Goal: Task Accomplishment & Management: Use online tool/utility

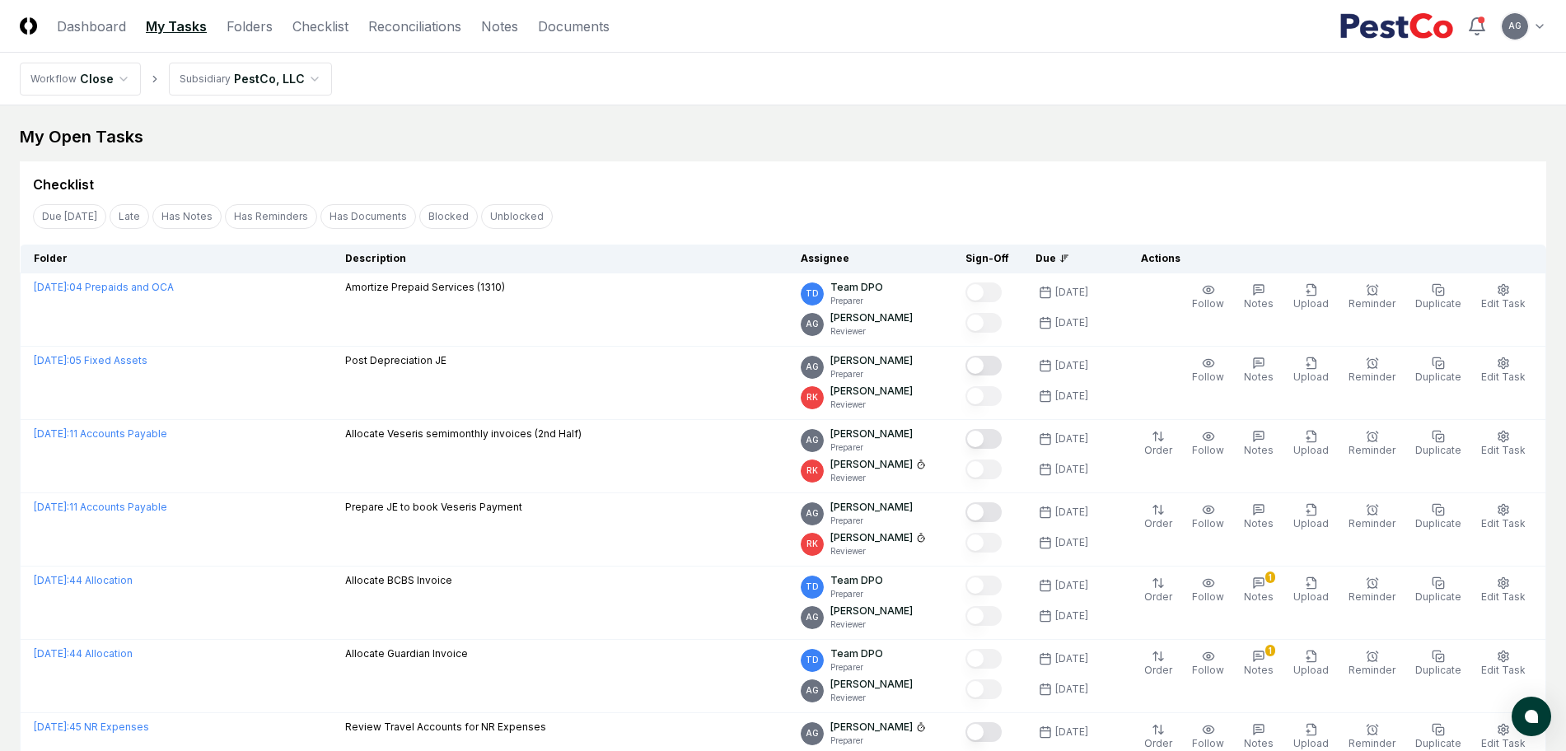
click at [716, 205] on div "Due [DATE] Late Has Notes Has Reminders Has Documents Blocked Unblocked Clear F…" at bounding box center [783, 216] width 1527 height 30
click at [342, 29] on link "Checklist" at bounding box center [321, 26] width 56 height 20
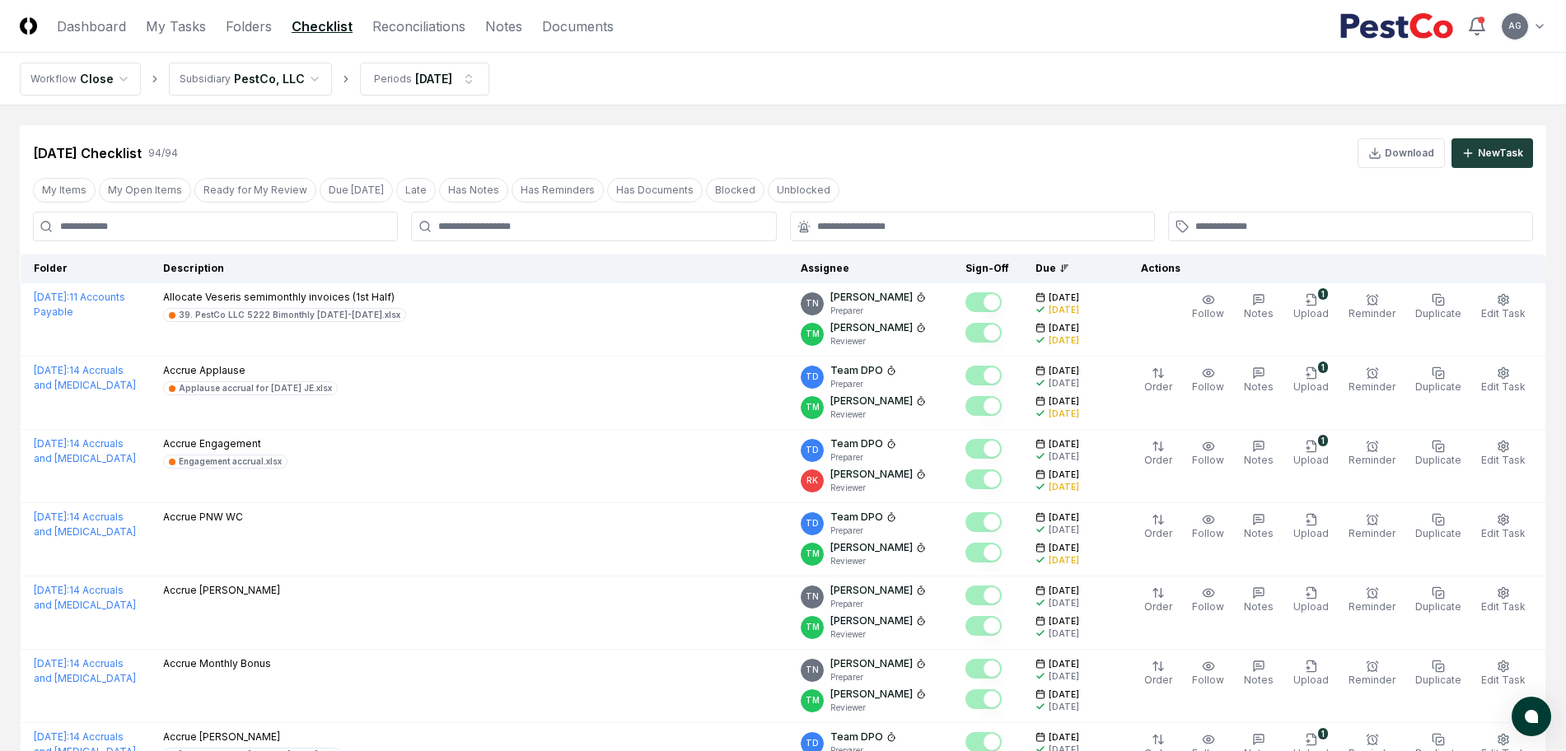
click at [256, 234] on input at bounding box center [215, 227] width 365 height 30
click at [407, 40] on header "CloseCore Dashboard My Tasks Folders Checklist Reconciliations Notes Documents …" at bounding box center [783, 26] width 1566 height 53
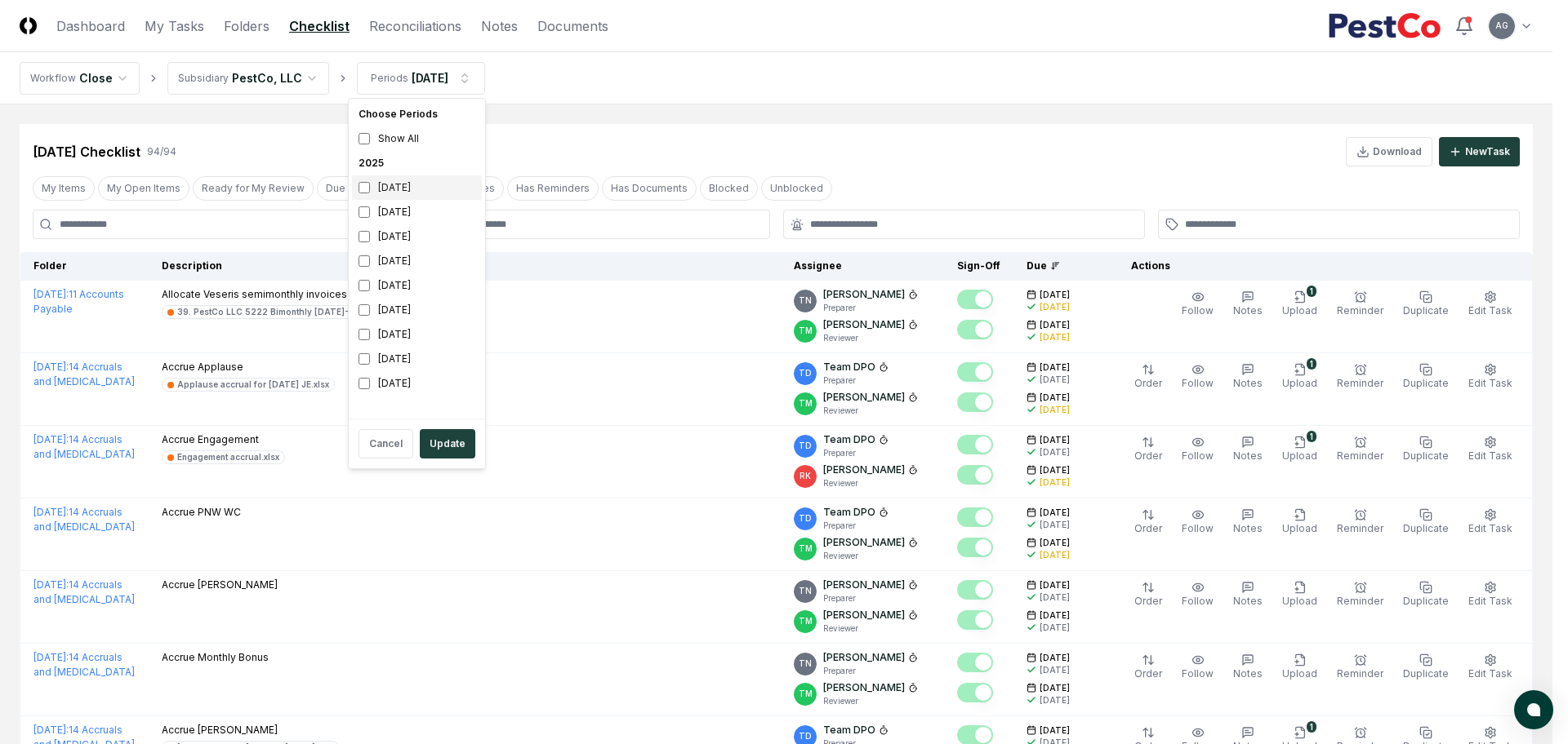
click at [400, 192] on div "[DATE]" at bounding box center [416, 187] width 130 height 25
click at [396, 214] on div "[DATE]" at bounding box center [416, 212] width 130 height 25
click at [441, 436] on button "Update" at bounding box center [448, 444] width 56 height 30
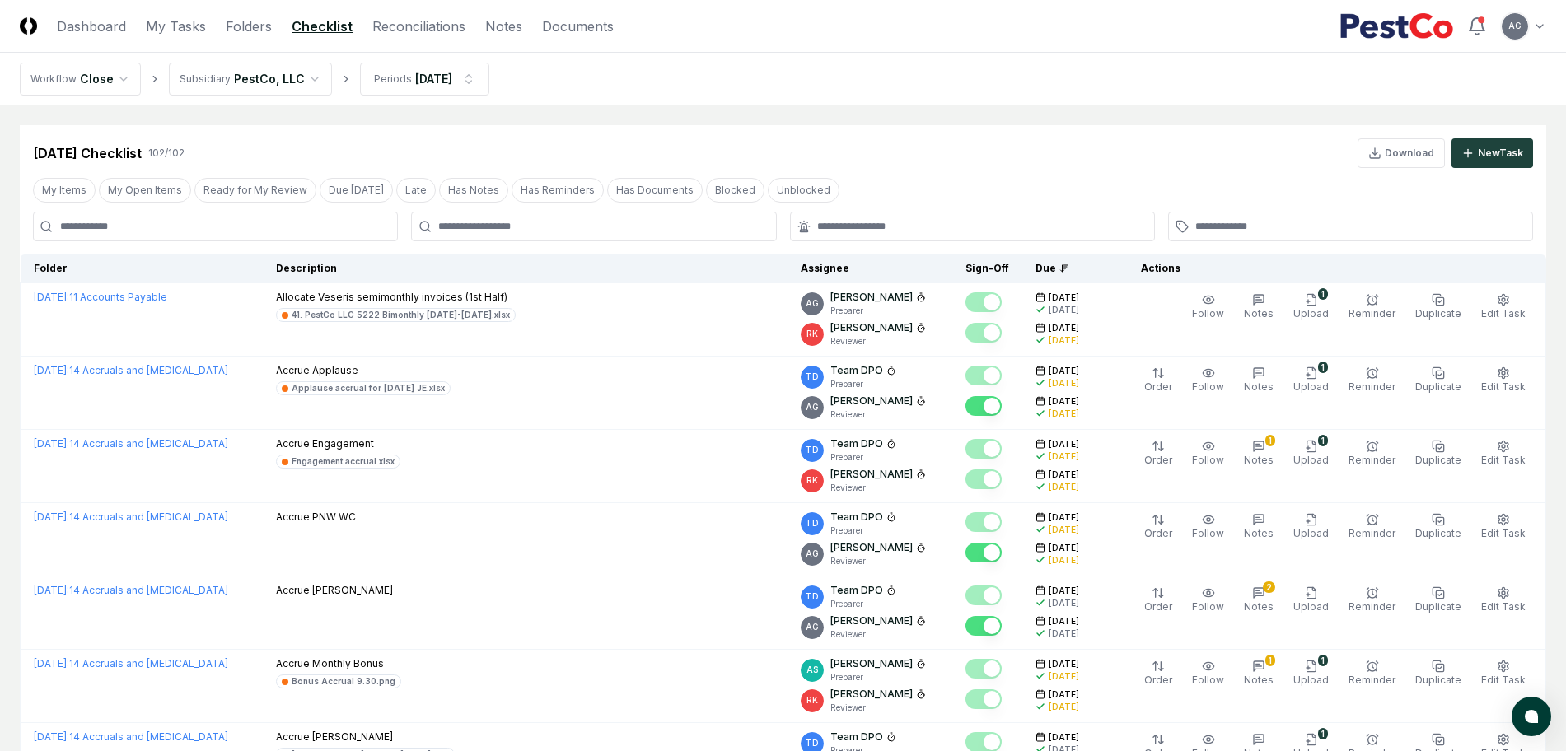
click at [214, 235] on input at bounding box center [215, 227] width 365 height 30
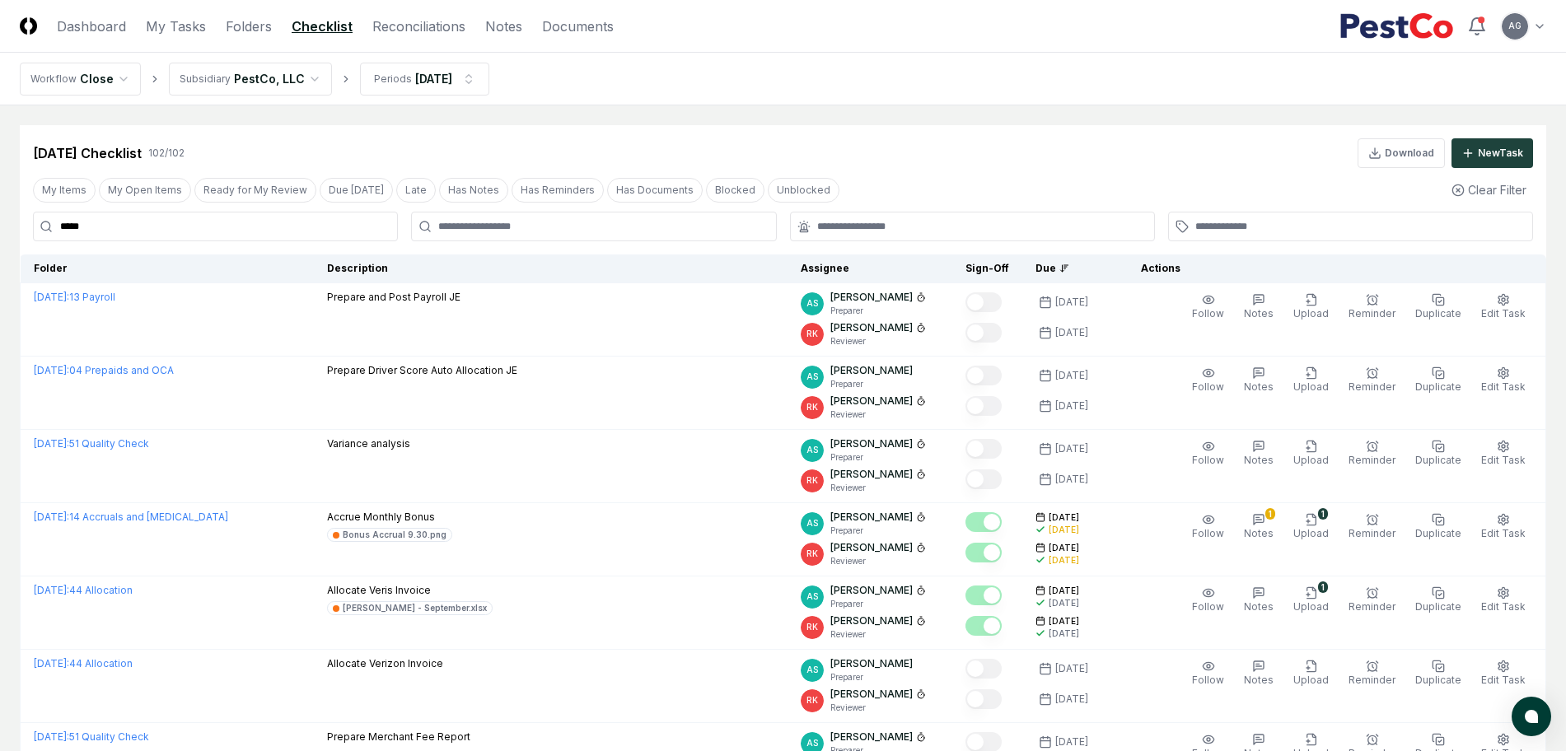
drag, startPoint x: 214, startPoint y: 235, endPoint x: 68, endPoint y: 241, distance: 146.8
click at [68, 241] on input "*****" at bounding box center [215, 227] width 365 height 30
type input "***"
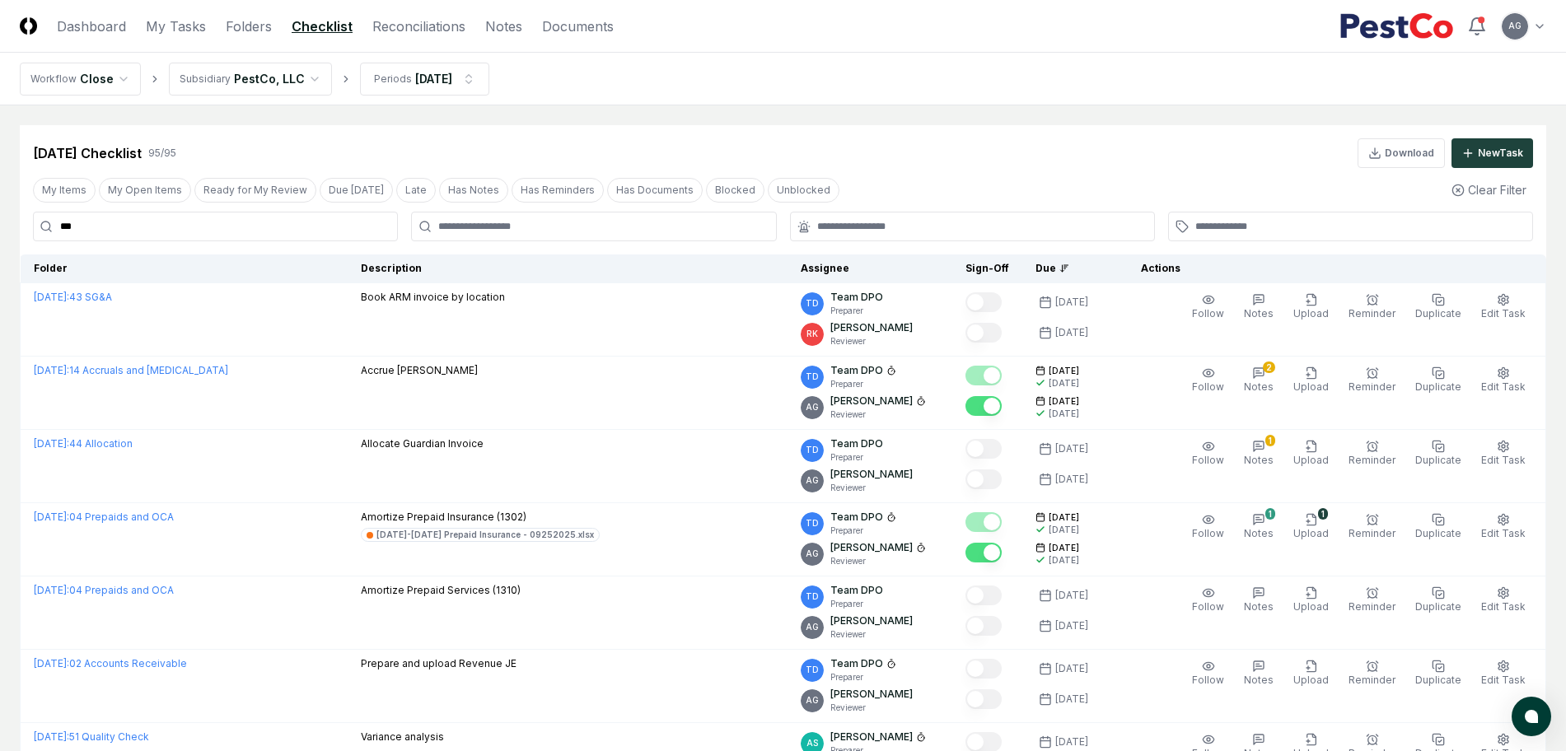
drag, startPoint x: 216, startPoint y: 228, endPoint x: 59, endPoint y: 229, distance: 156.6
click at [59, 229] on input "***" at bounding box center [215, 227] width 365 height 30
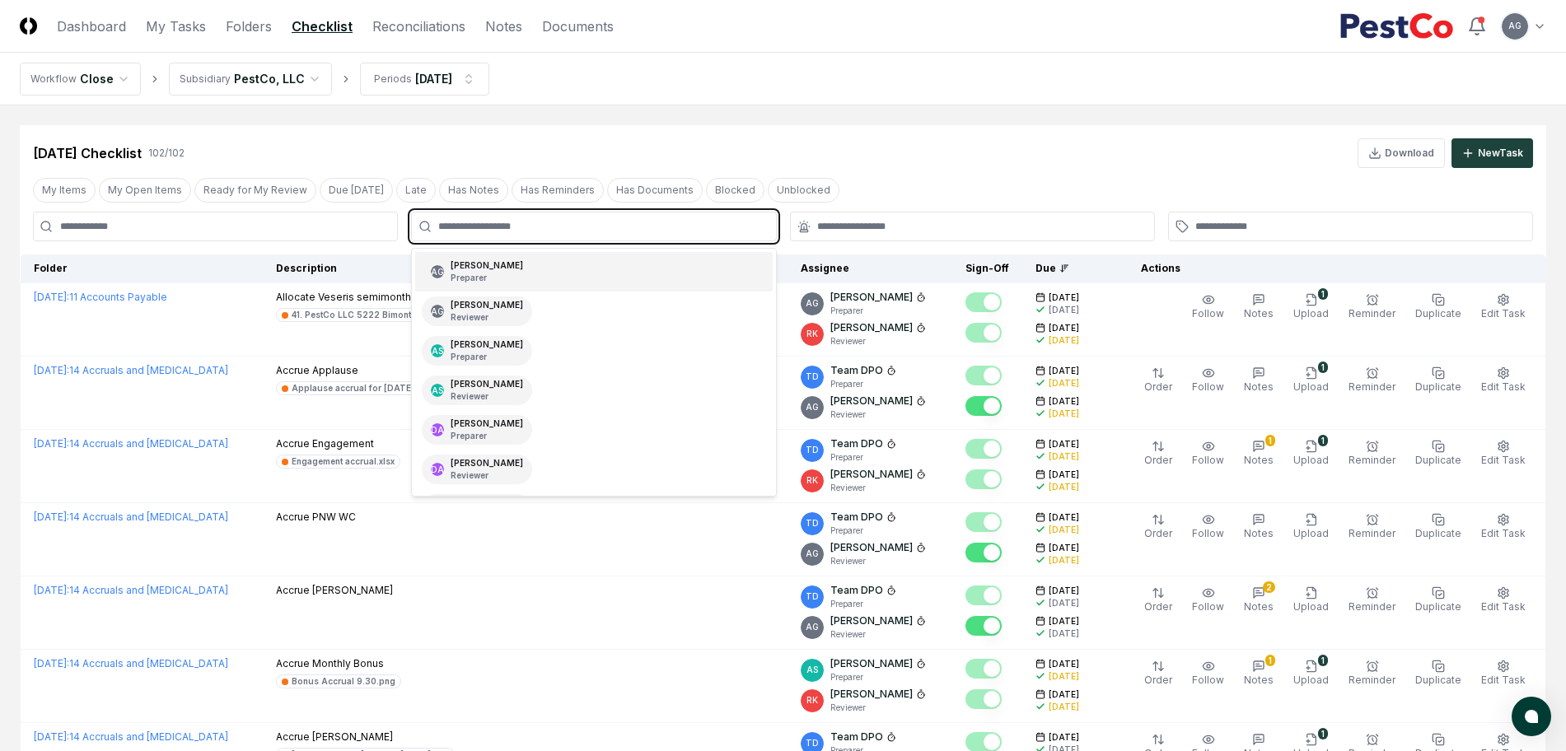
click at [511, 219] on input "text" at bounding box center [601, 226] width 327 height 15
click at [595, 351] on div "AS [PERSON_NAME] Preparer" at bounding box center [593, 351] width 357 height 40
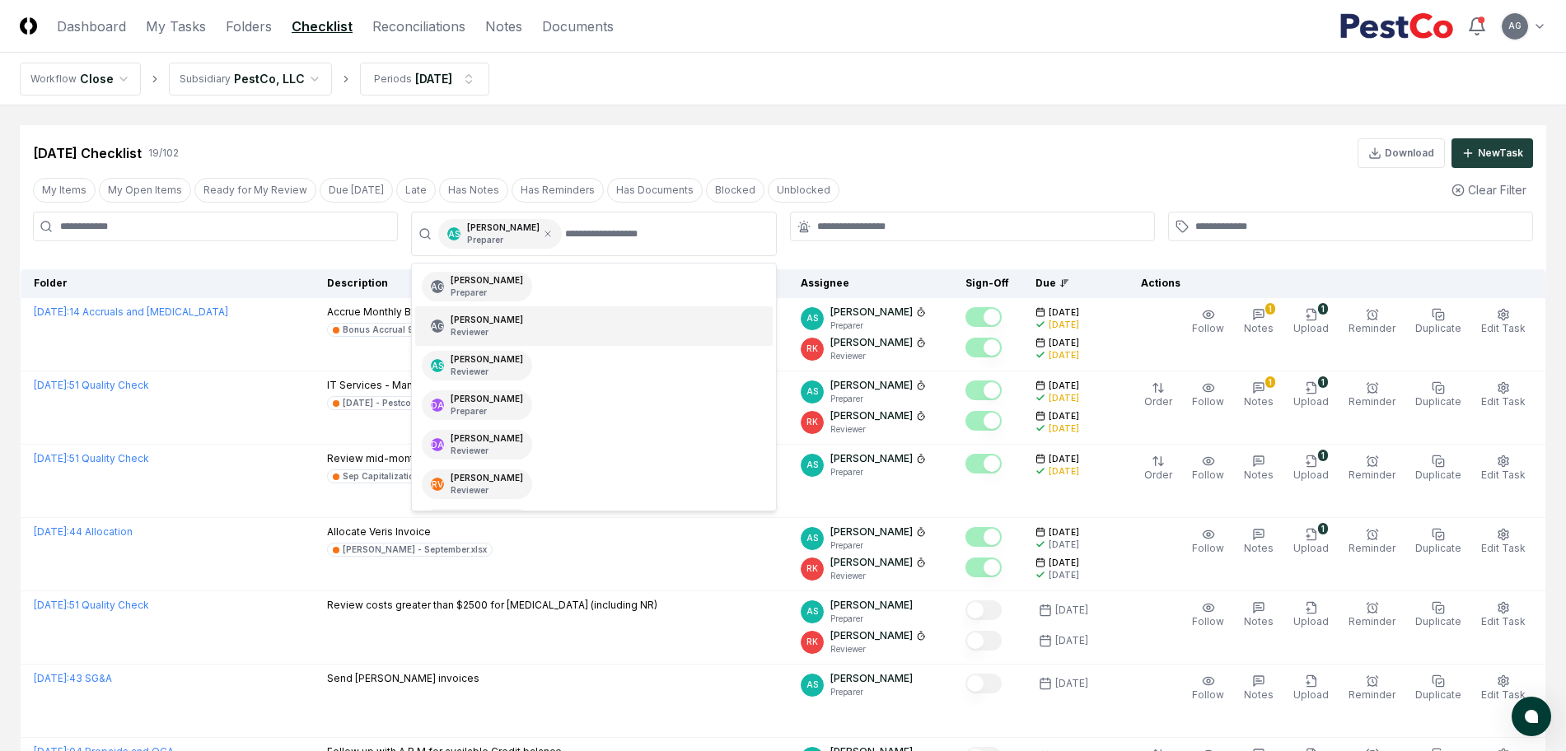
click at [1019, 130] on div "[DATE] Checklist 19 / 102 Download New Task" at bounding box center [783, 146] width 1527 height 43
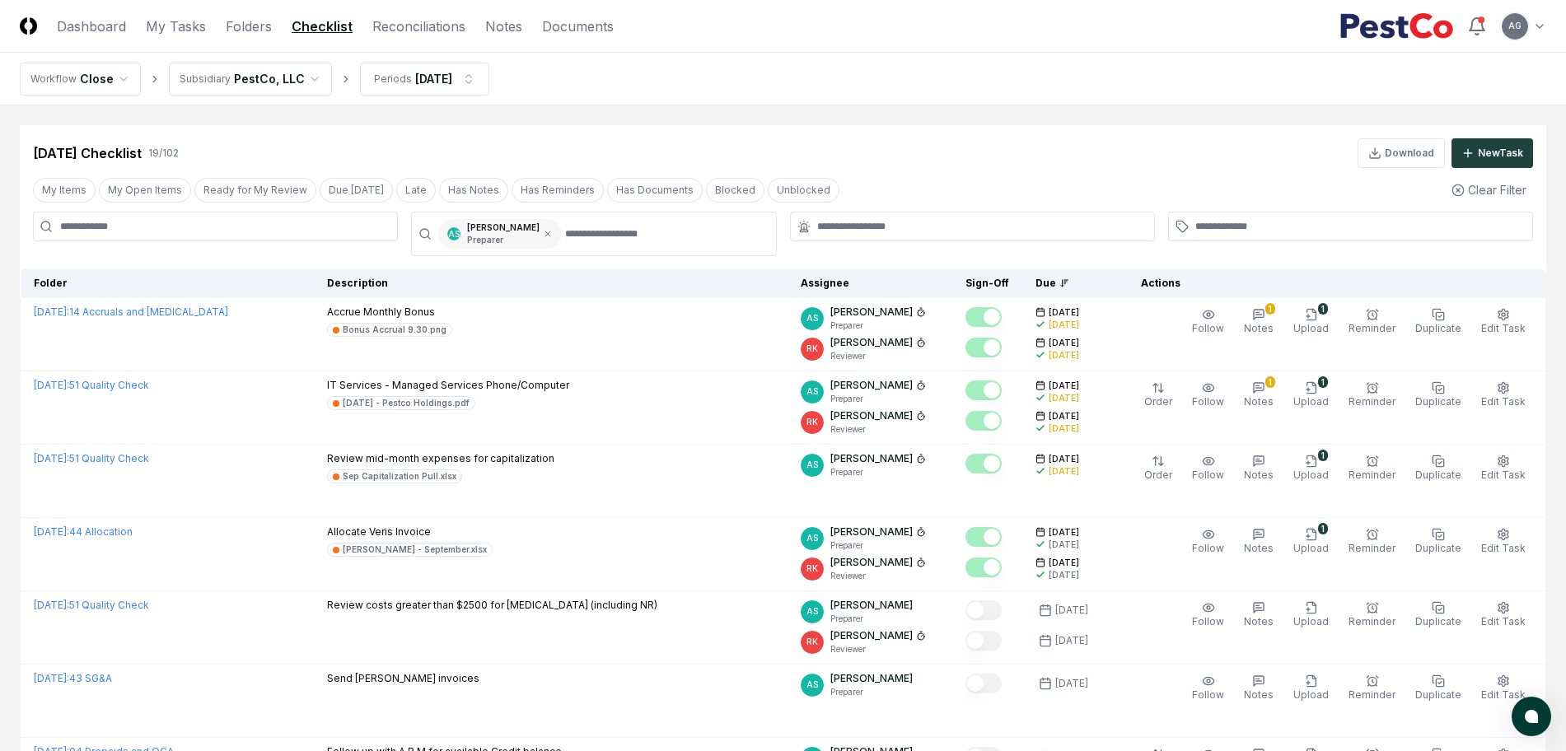
click at [527, 227] on div "AS [PERSON_NAME] Preparer" at bounding box center [500, 234] width 124 height 30
click at [545, 233] on icon at bounding box center [547, 234] width 5 height 5
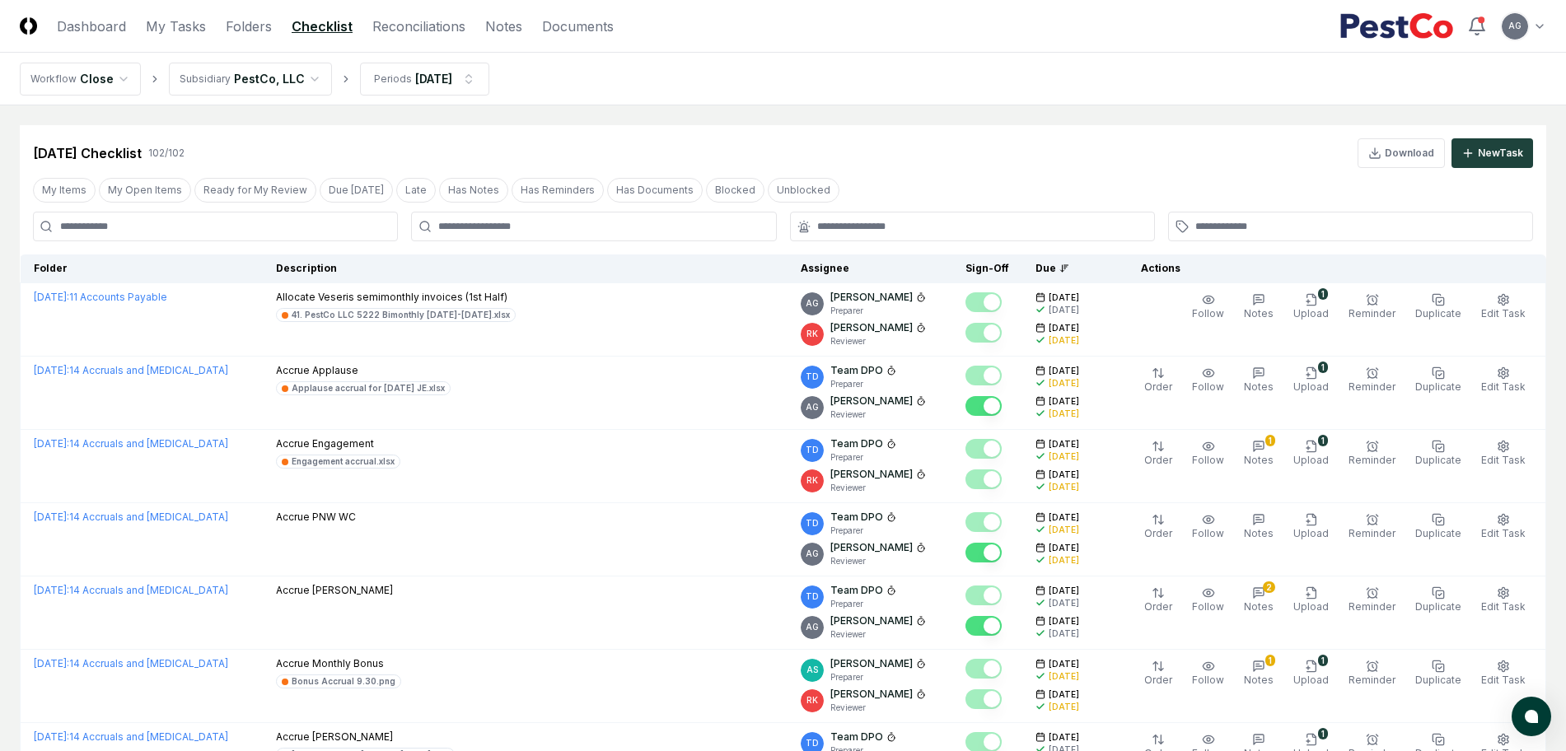
click at [293, 232] on input at bounding box center [215, 227] width 365 height 30
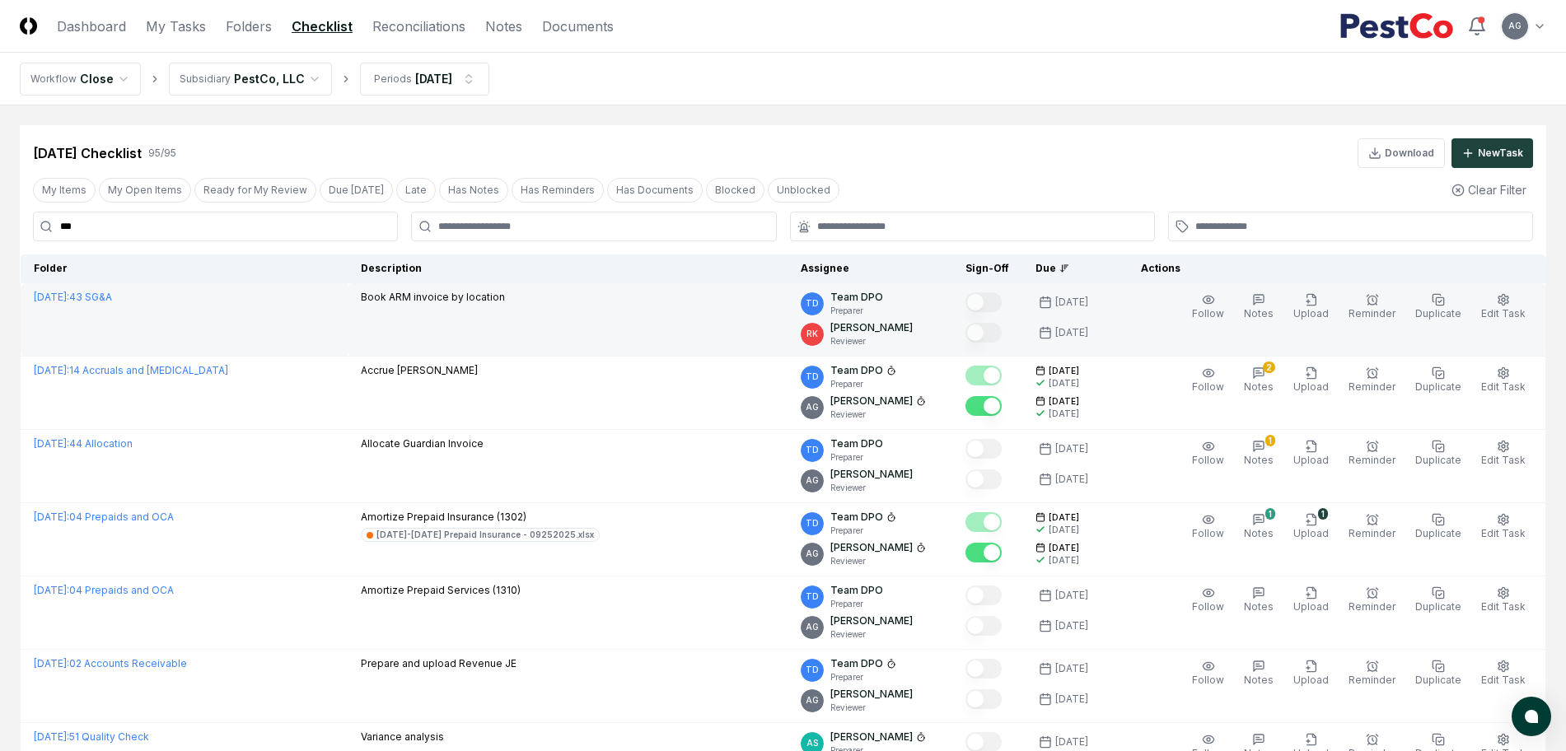
type input "***"
click at [495, 321] on td "Book ARM invoice by location" at bounding box center [568, 319] width 440 height 73
click at [1506, 303] on icon "button" at bounding box center [1504, 299] width 10 height 11
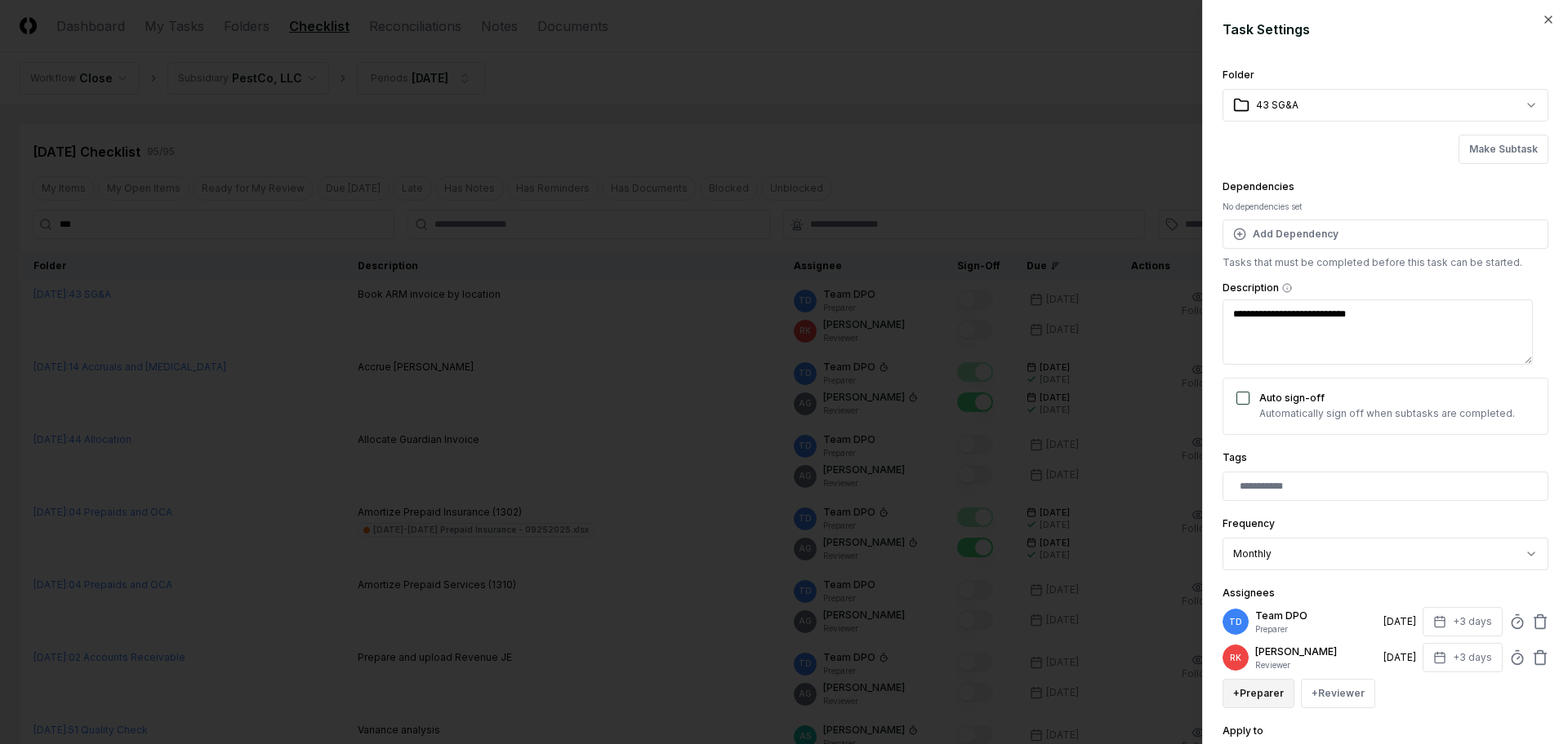
click at [1265, 693] on button "+ Preparer" at bounding box center [1258, 694] width 72 height 30
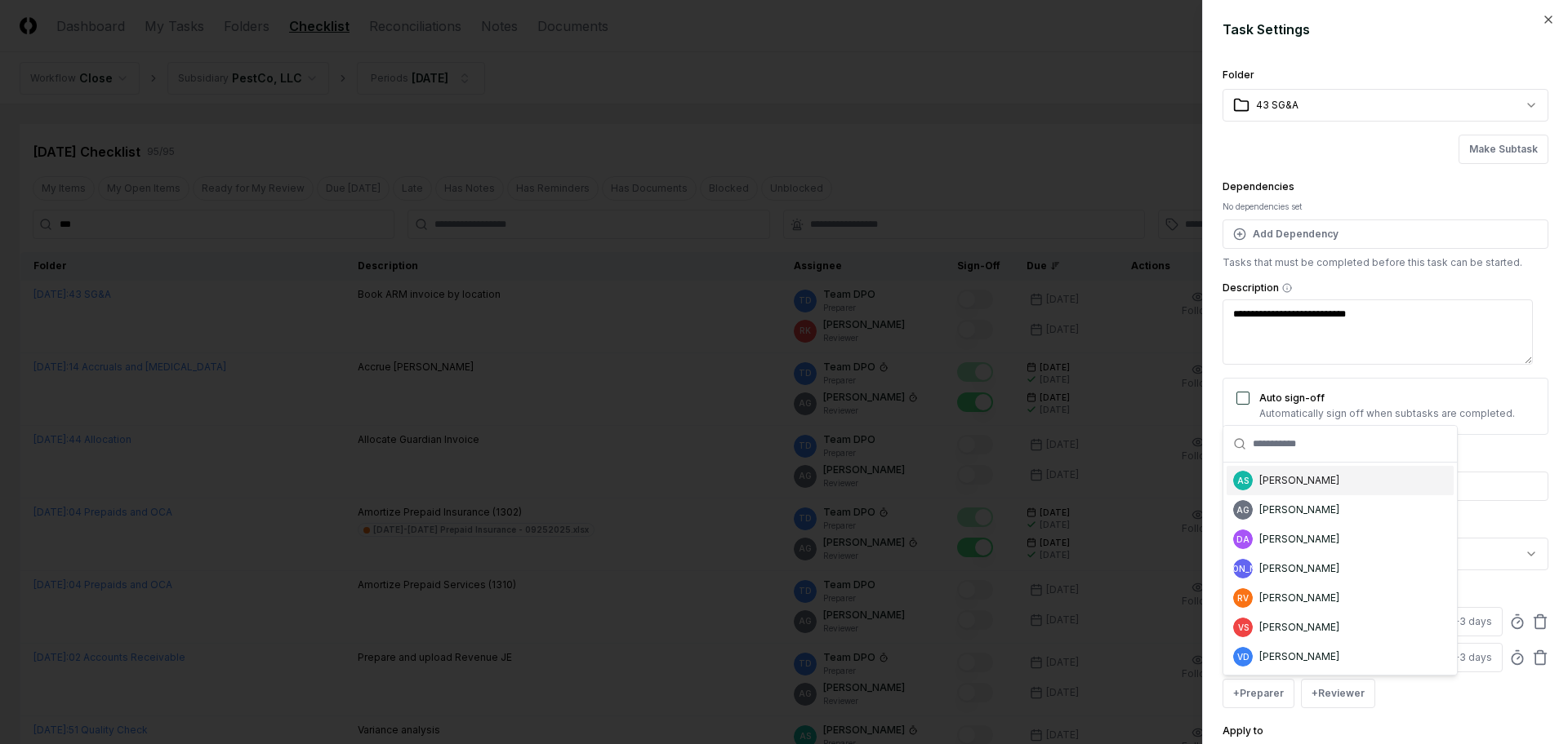
click at [1312, 479] on div "[PERSON_NAME]" at bounding box center [1299, 480] width 80 height 15
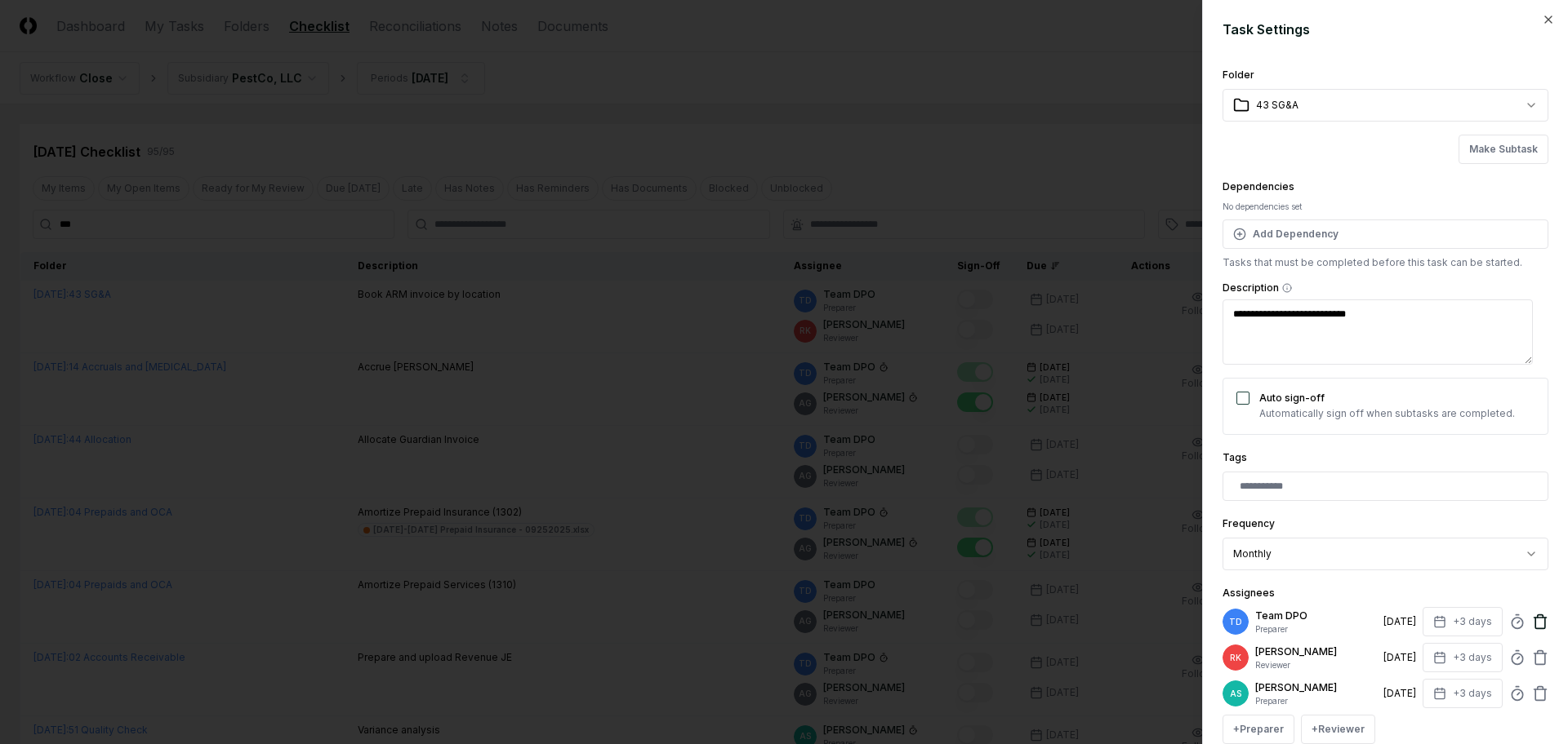
click at [1535, 620] on icon at bounding box center [1540, 623] width 10 height 11
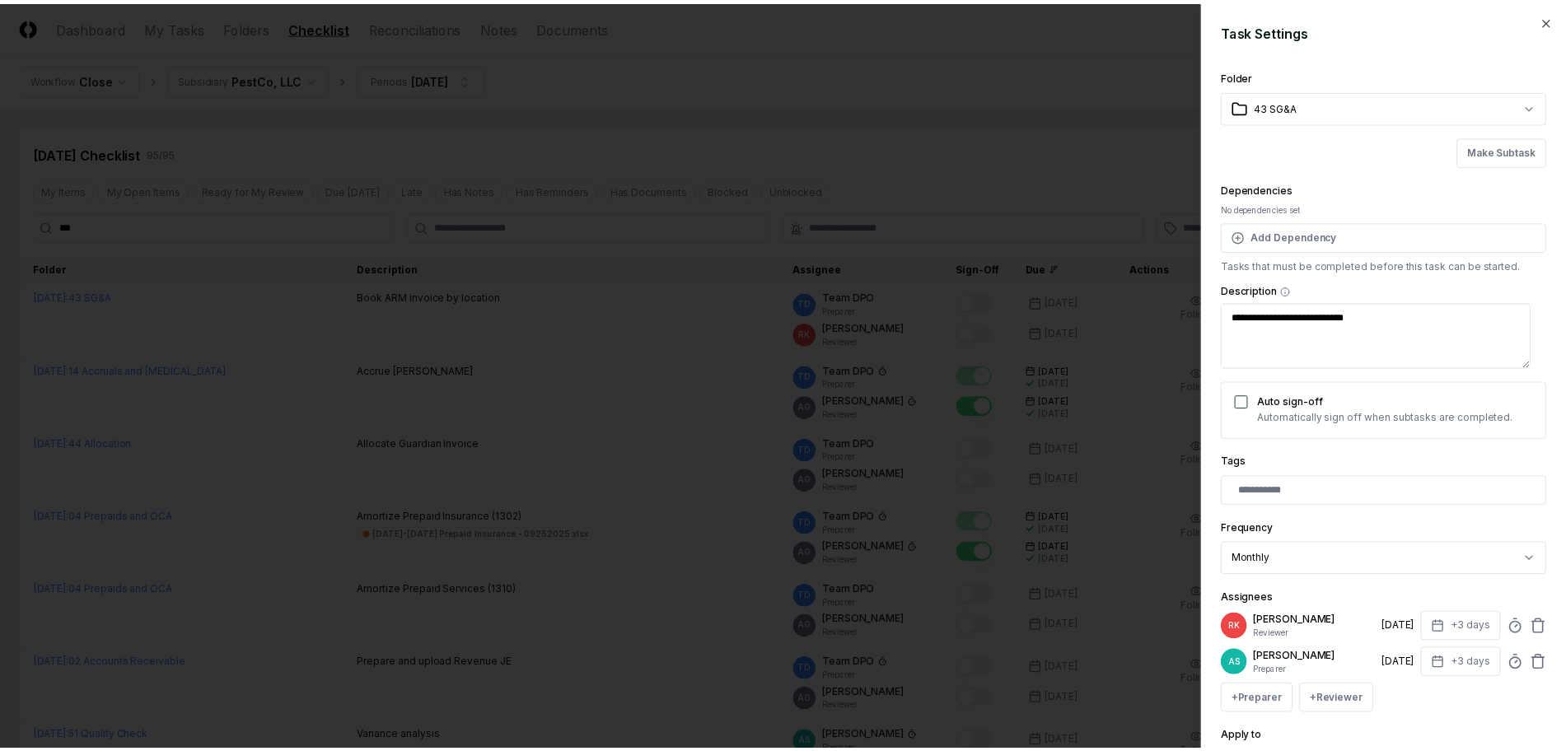
scroll to position [143, 0]
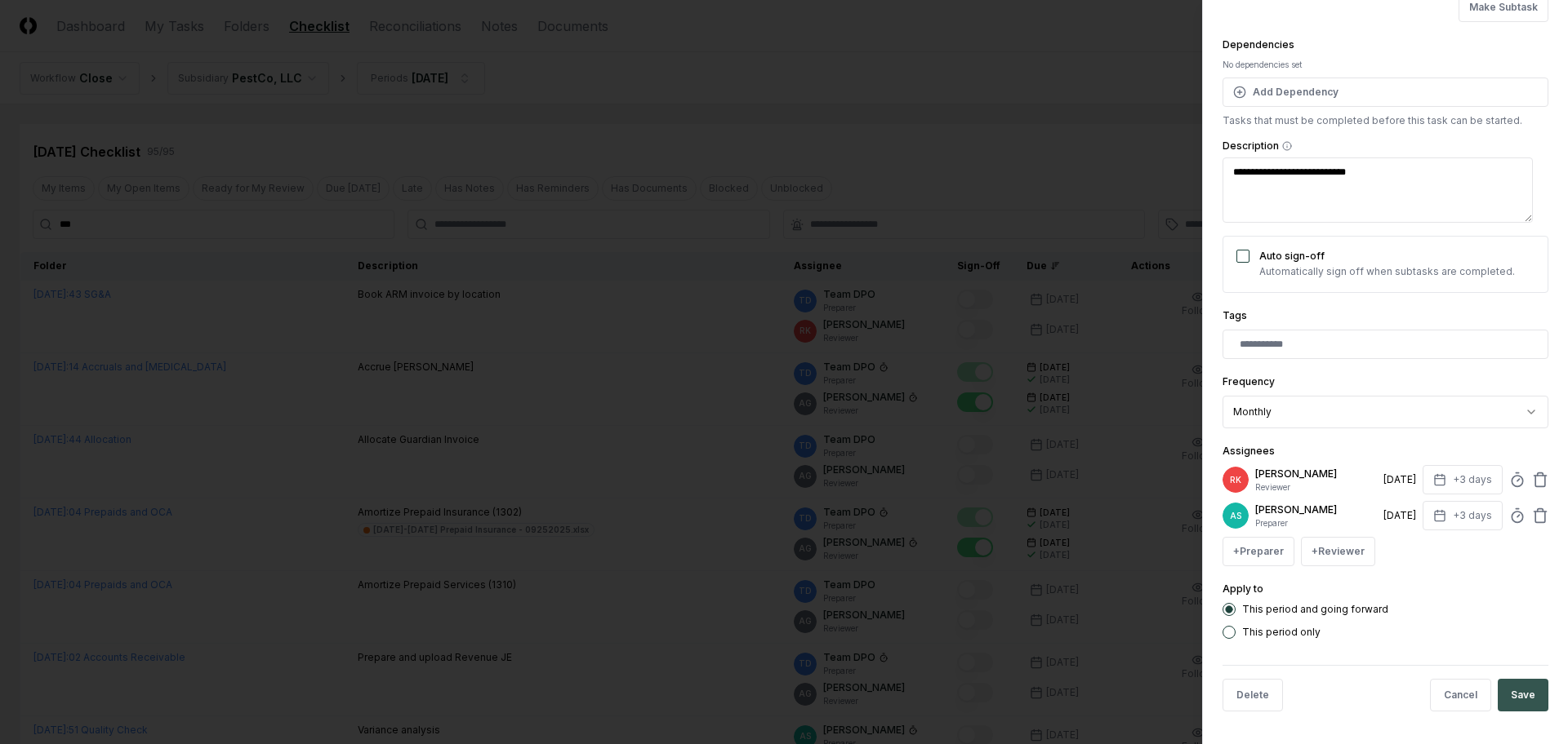
click at [1523, 695] on button "Save" at bounding box center [1522, 695] width 51 height 33
type textarea "*"
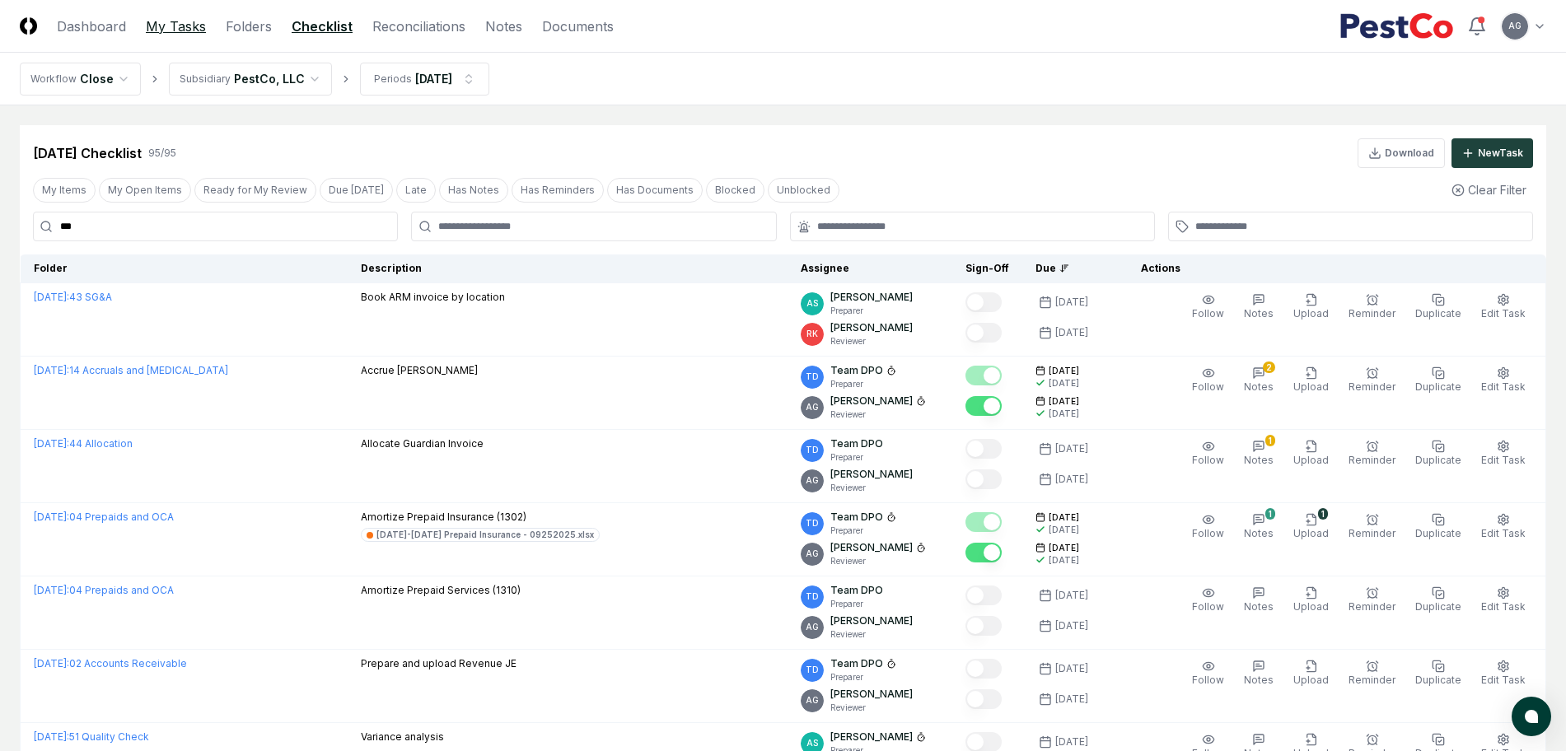
click at [177, 29] on link "My Tasks" at bounding box center [176, 26] width 60 height 20
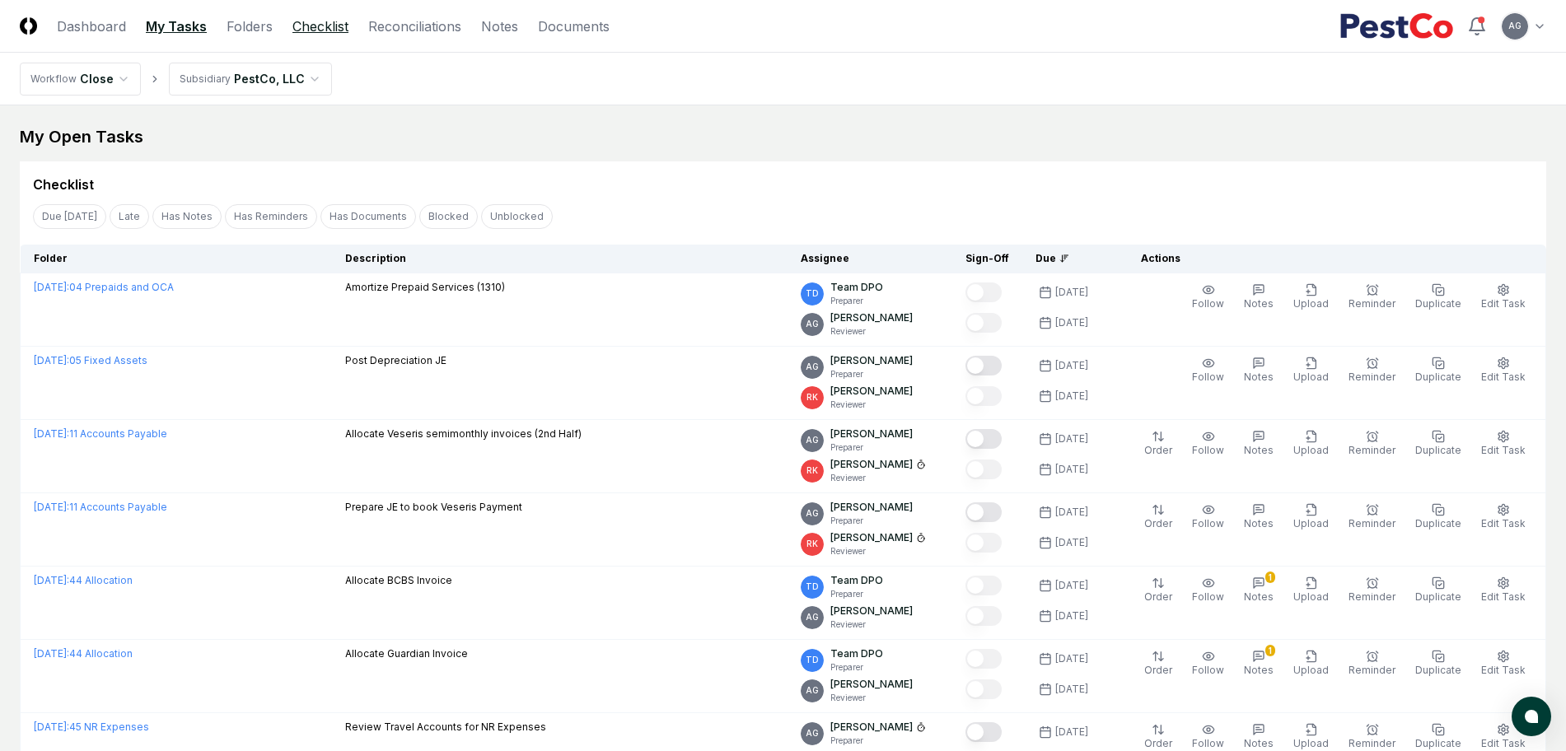
click at [310, 34] on link "Checklist" at bounding box center [321, 26] width 56 height 20
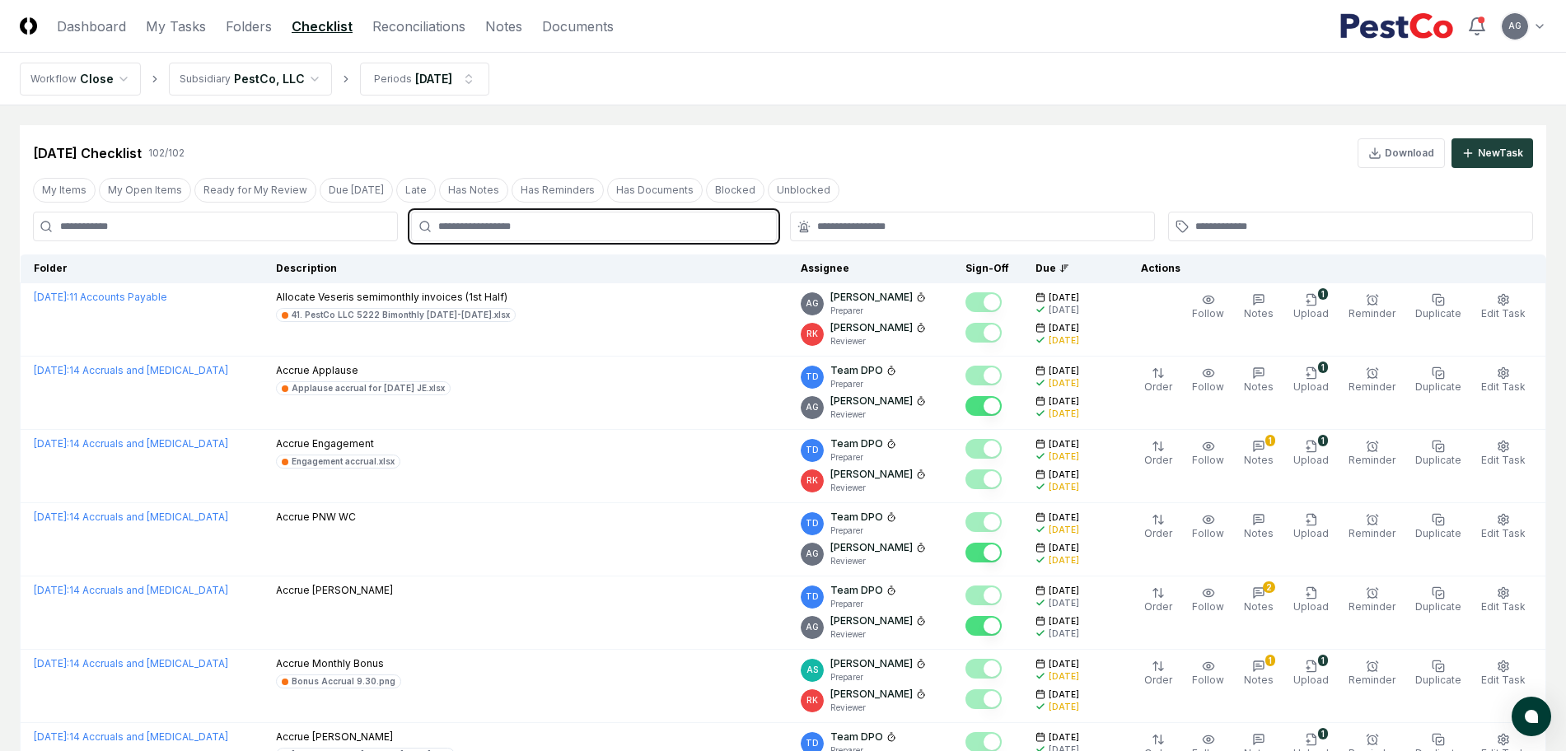
click at [727, 219] on input "text" at bounding box center [601, 226] width 327 height 15
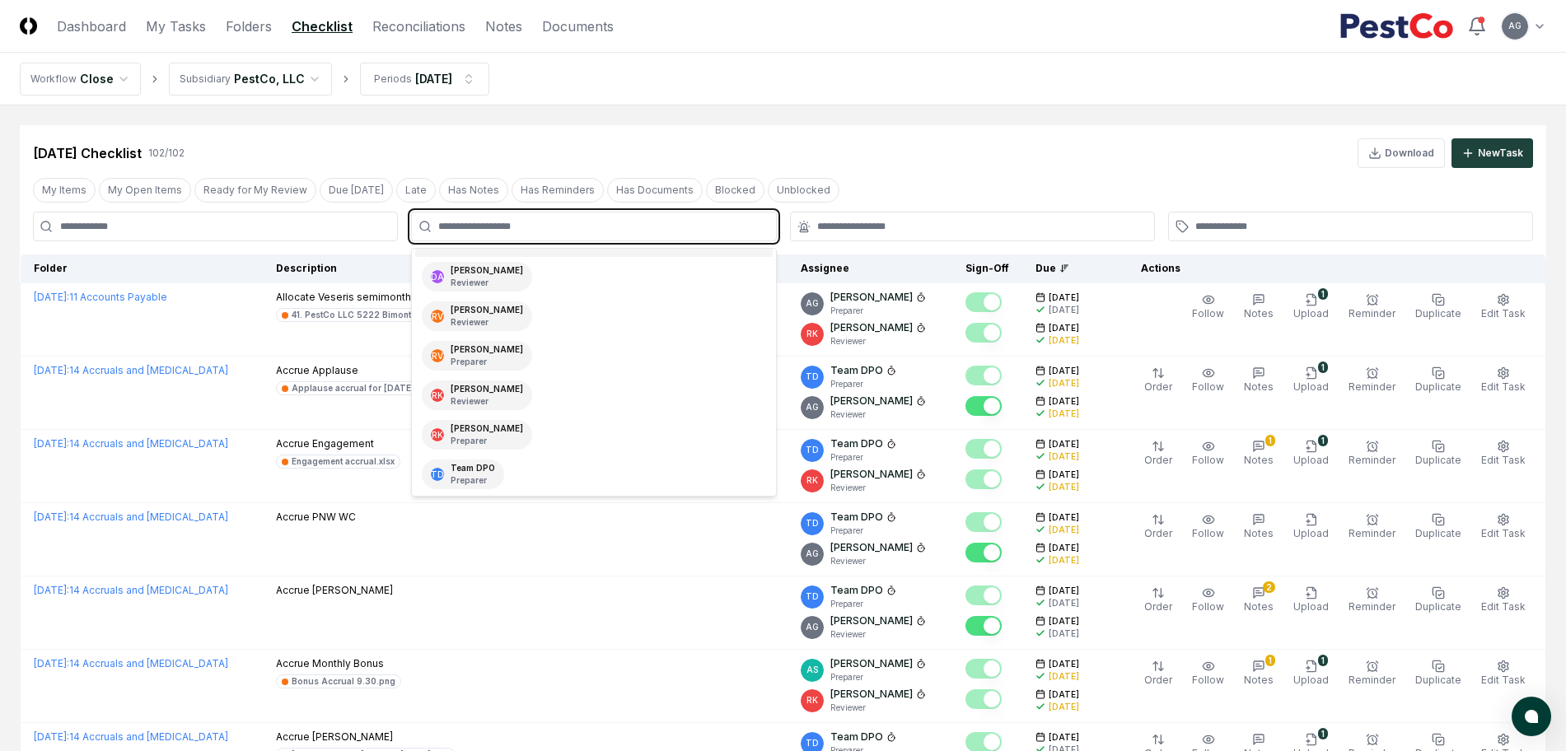
scroll to position [206, 0]
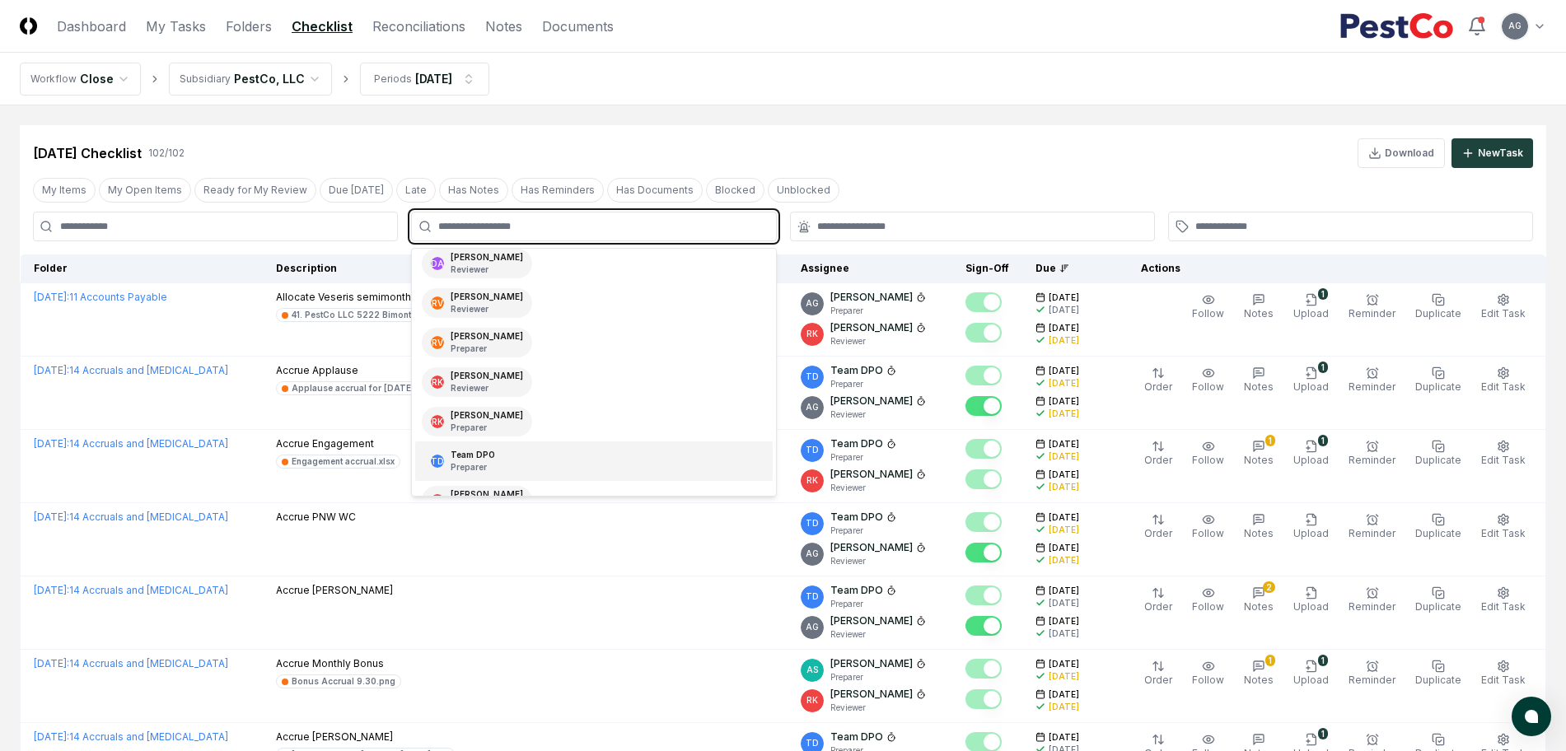
click at [569, 456] on div "TD Team DPO Preparer" at bounding box center [593, 462] width 357 height 40
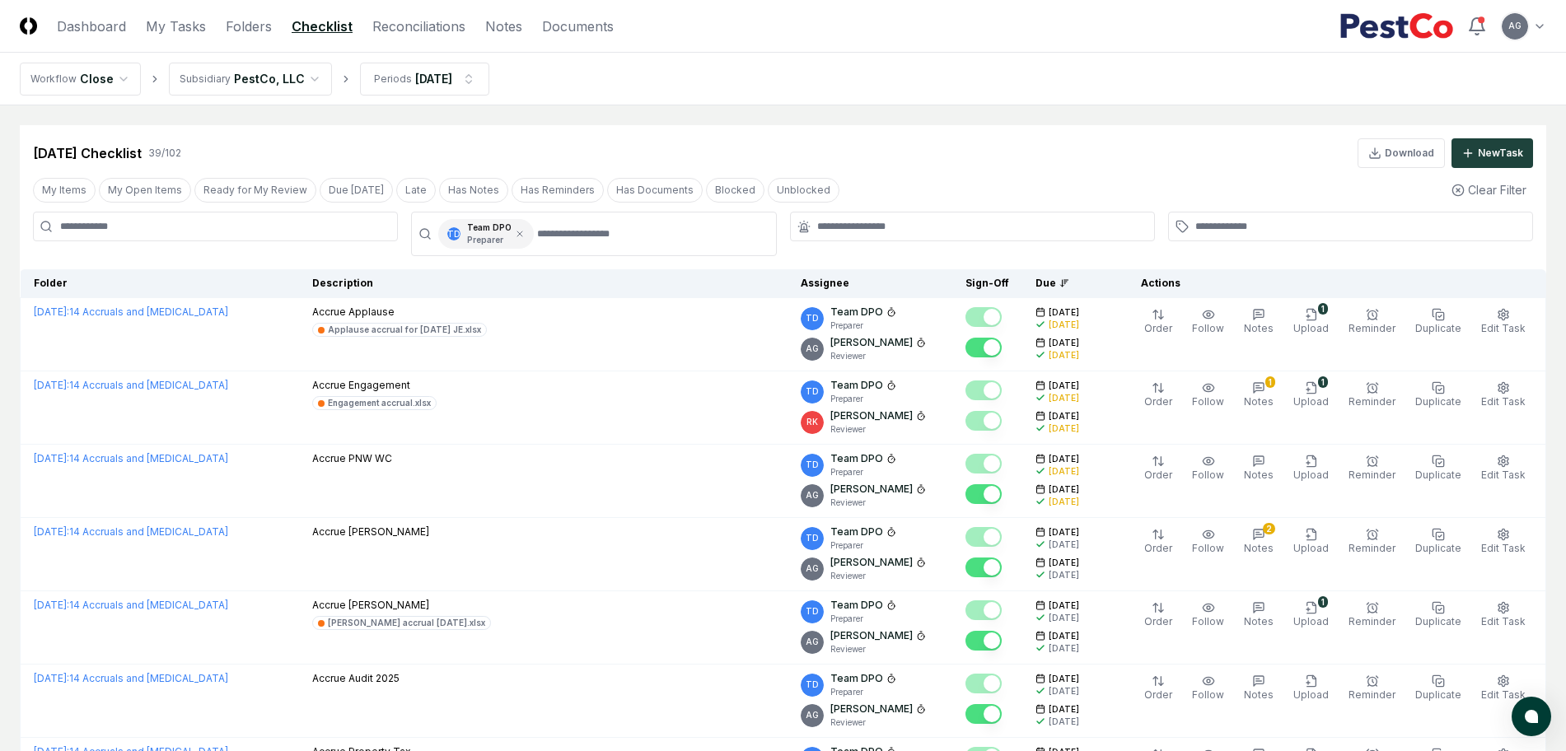
click at [820, 83] on nav "Workflow Close Subsidiary PestCo, LLC Periods [DATE]" at bounding box center [783, 79] width 1566 height 53
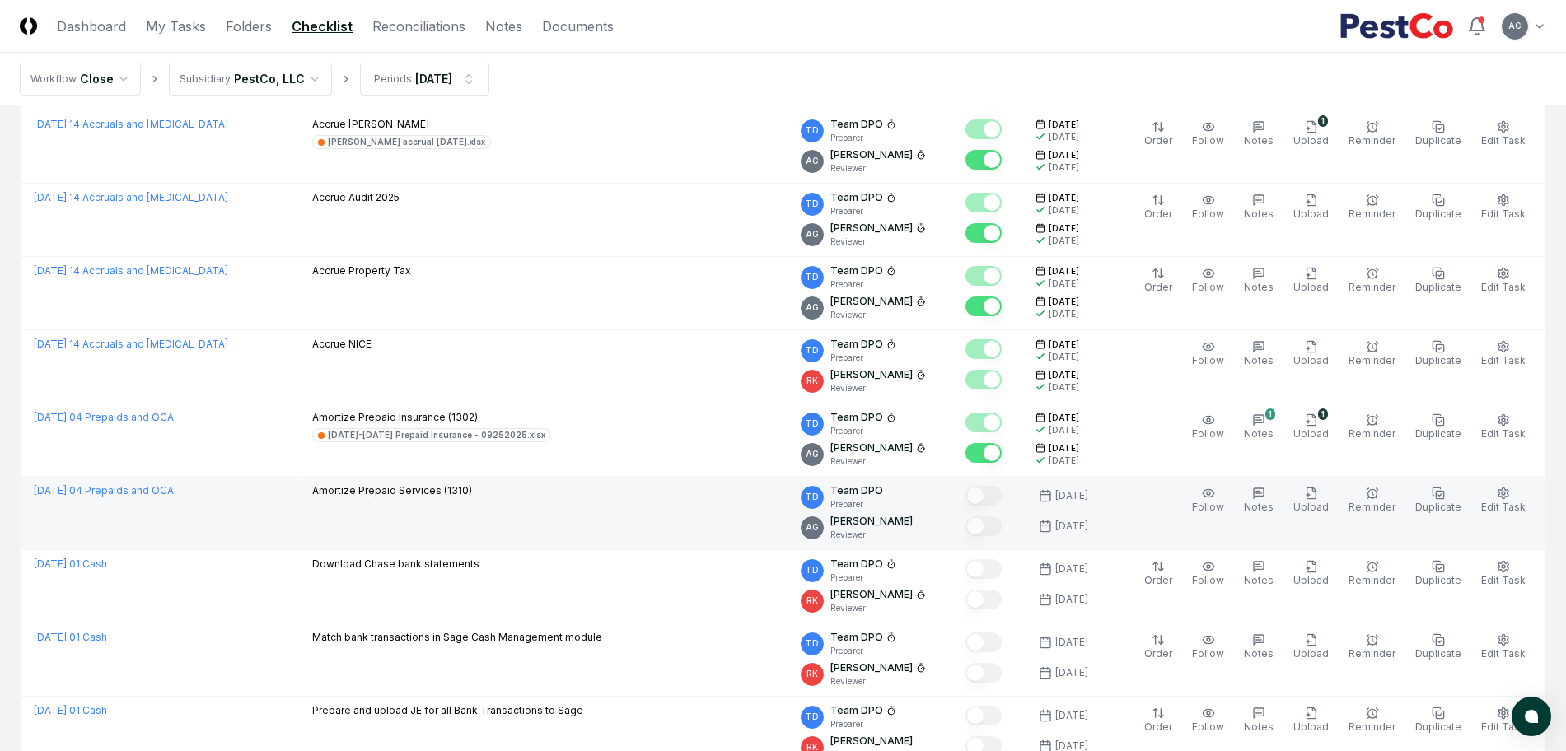
scroll to position [515, 0]
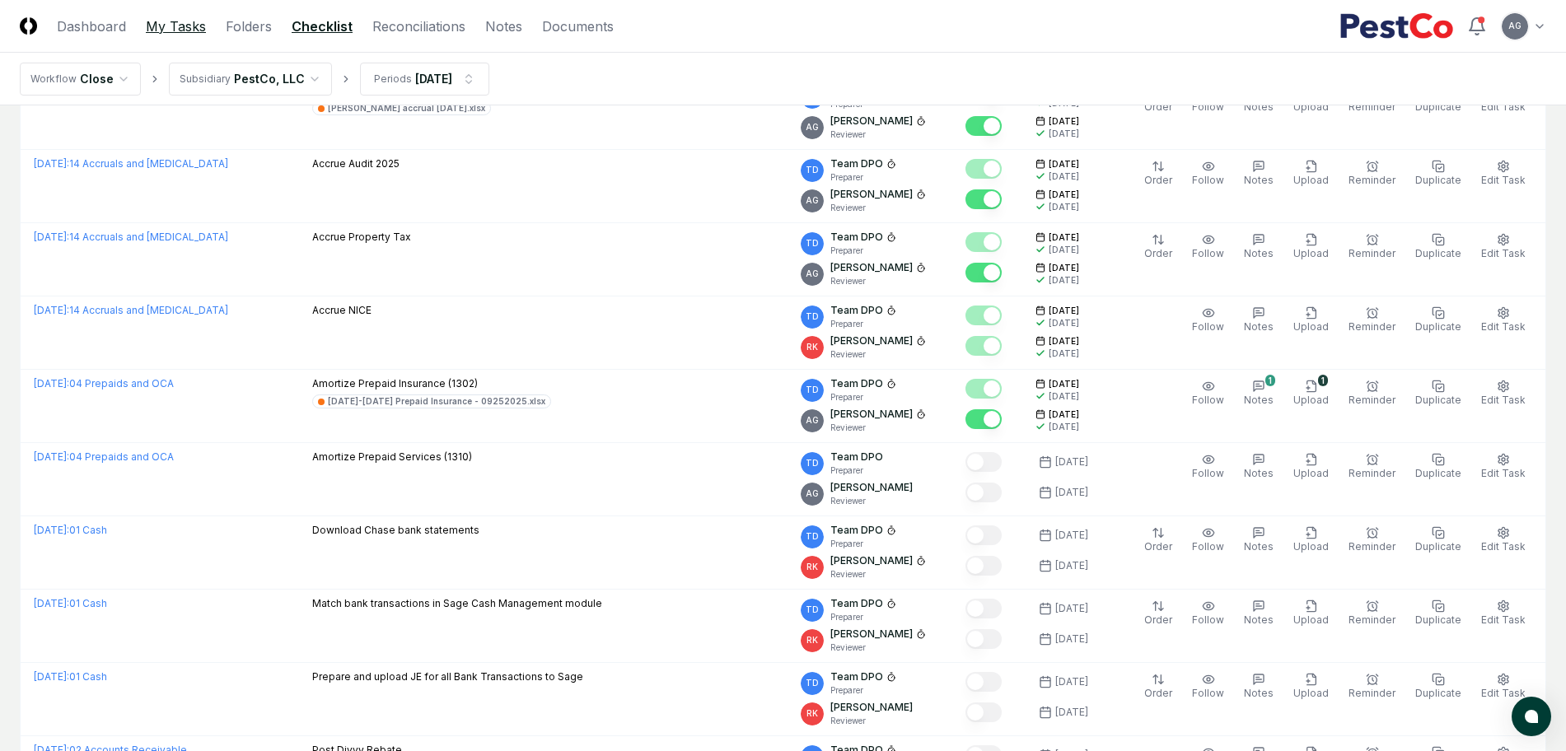
click at [178, 28] on link "My Tasks" at bounding box center [176, 26] width 60 height 20
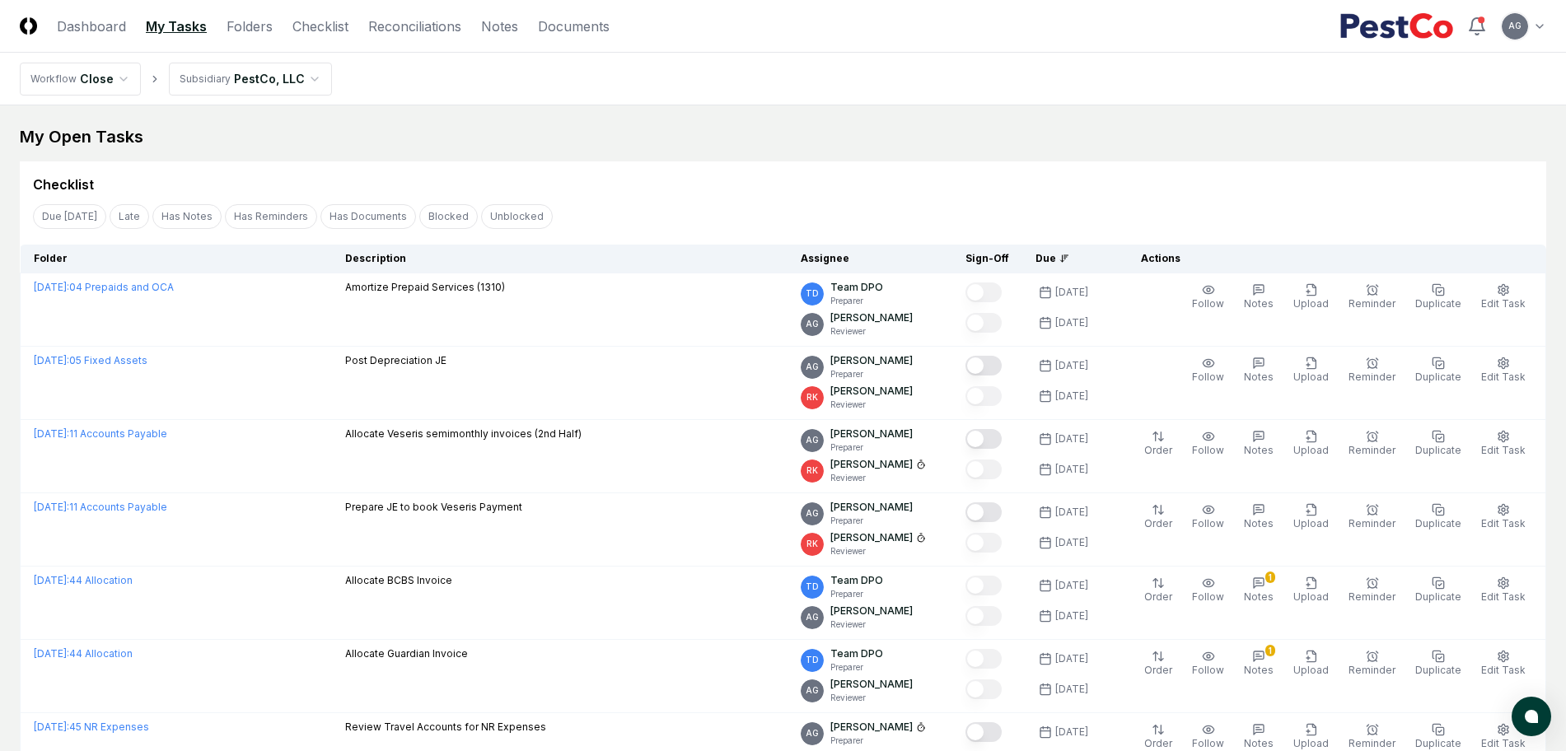
click at [607, 101] on nav "Workflow Close Subsidiary PestCo, LLC" at bounding box center [783, 79] width 1566 height 53
click at [452, 145] on div "My Open Tasks" at bounding box center [783, 136] width 1527 height 23
